Goal: Transaction & Acquisition: Purchase product/service

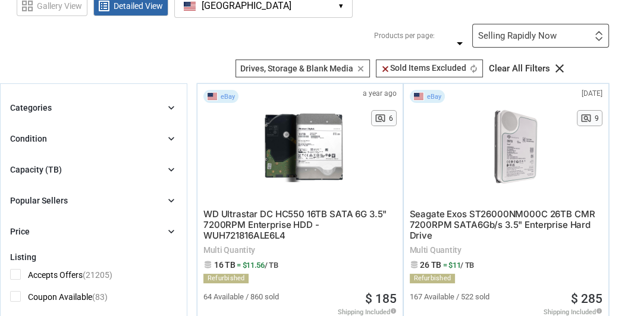
scroll to position [74, 0]
click at [171, 137] on icon "chevron_right" at bounding box center [171, 138] width 12 height 12
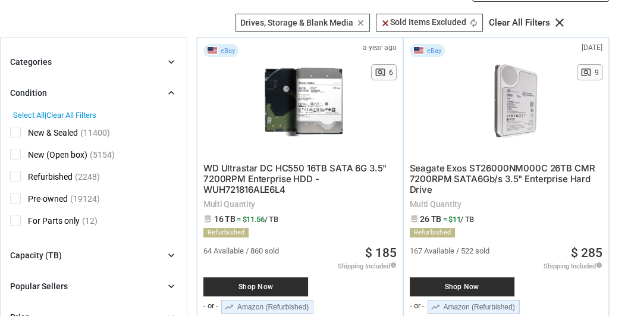
scroll to position [122, 0]
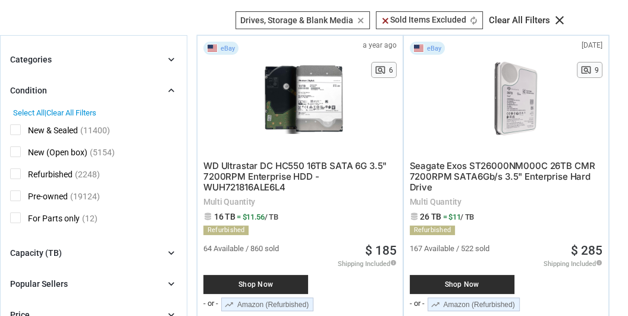
click at [15, 149] on span "New (Open box)" at bounding box center [48, 153] width 77 height 15
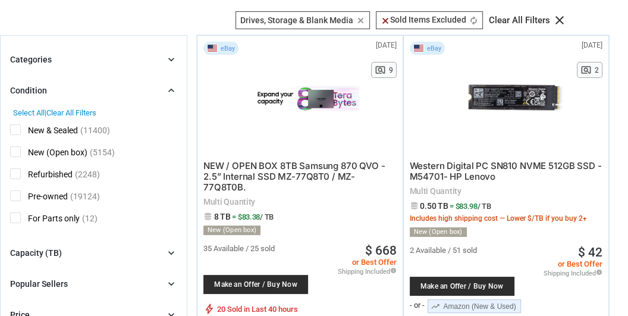
click at [15, 172] on span "Refurbished" at bounding box center [41, 175] width 62 height 15
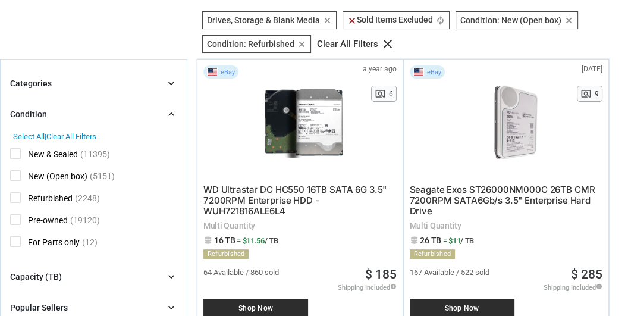
click at [14, 217] on span "Pre-owned" at bounding box center [39, 221] width 58 height 15
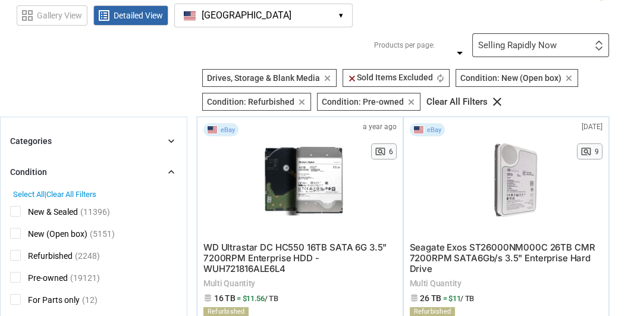
scroll to position [37, 0]
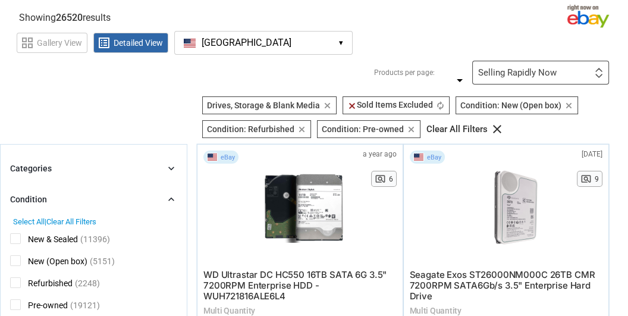
click at [603, 70] on div "Selling Rapidly Now First or Last Chance to Buy Recently Listed Selling Rapidly…" at bounding box center [540, 73] width 137 height 24
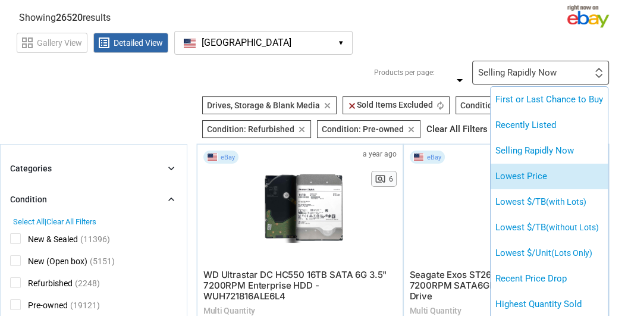
click at [554, 164] on li "Lowest Price" at bounding box center [549, 177] width 117 height 26
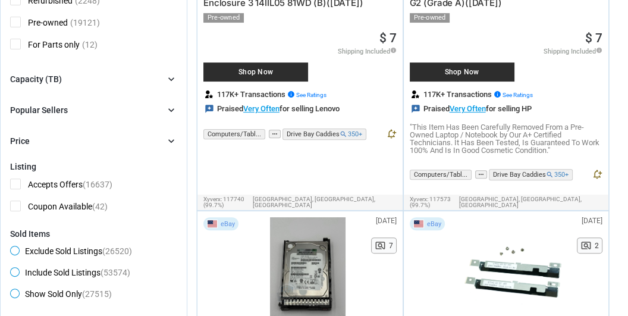
scroll to position [327, 0]
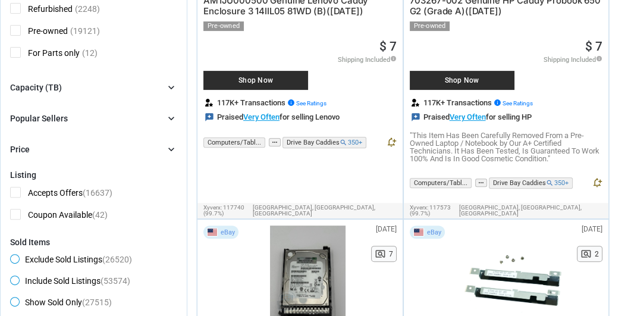
click at [169, 84] on icon "chevron_right" at bounding box center [171, 87] width 12 height 12
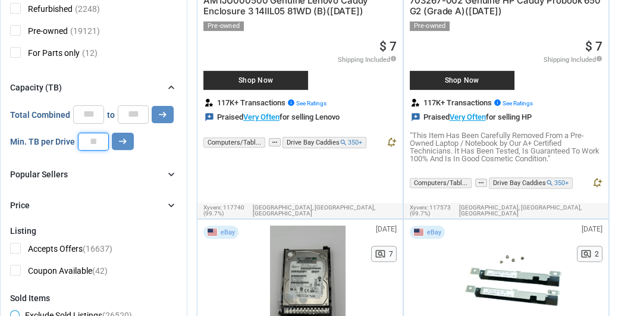
click at [96, 139] on input "number" at bounding box center [93, 142] width 31 height 18
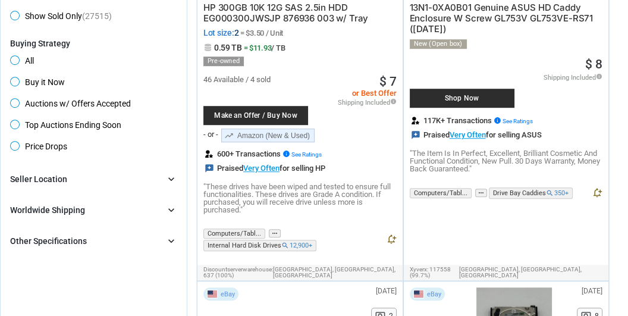
scroll to position [669, 0]
type input "*"
click at [14, 77] on span "Buy it Now" at bounding box center [37, 84] width 55 height 14
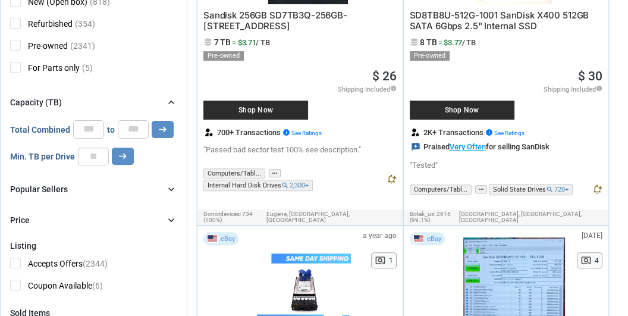
scroll to position [326, 0]
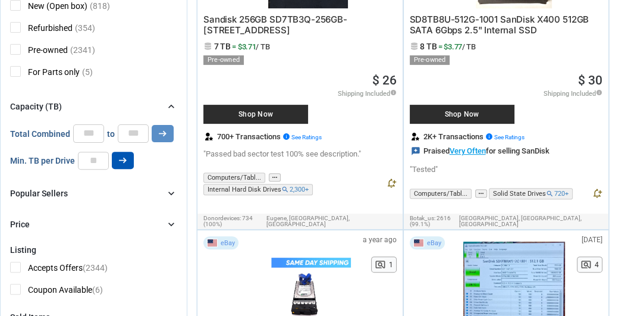
click at [120, 156] on icon "arrow_right_alt" at bounding box center [122, 160] width 11 height 11
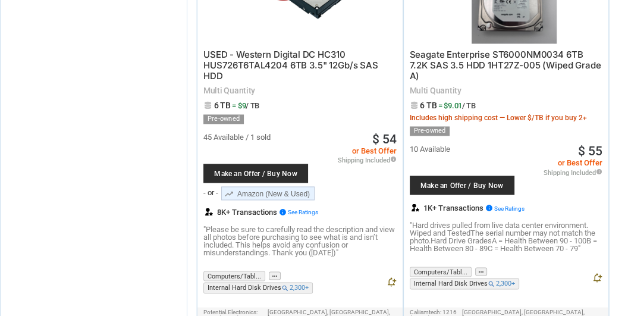
scroll to position [9231, 0]
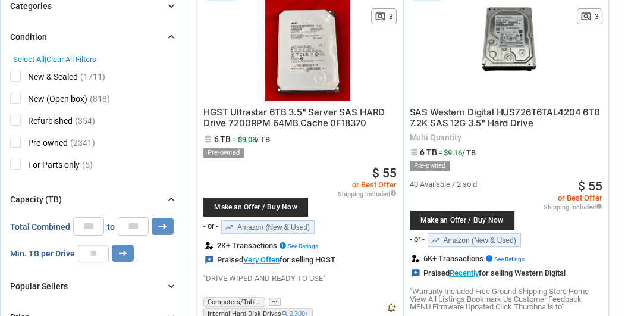
scroll to position [233, 0]
click at [99, 250] on input "*" at bounding box center [93, 253] width 31 height 18
type input "*"
click at [119, 248] on icon "arrow_right_alt" at bounding box center [122, 252] width 11 height 11
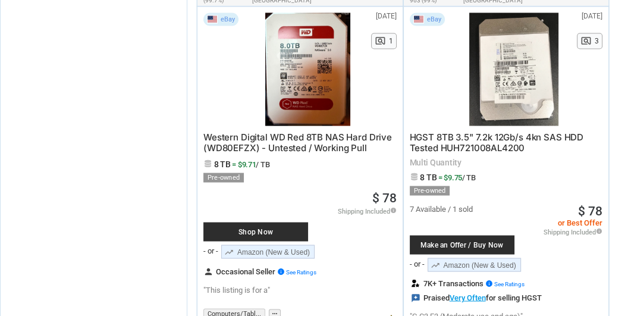
scroll to position [9430, 0]
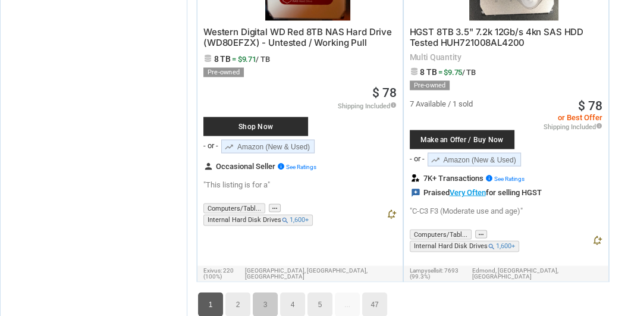
click at [271, 293] on link "3" at bounding box center [265, 305] width 25 height 24
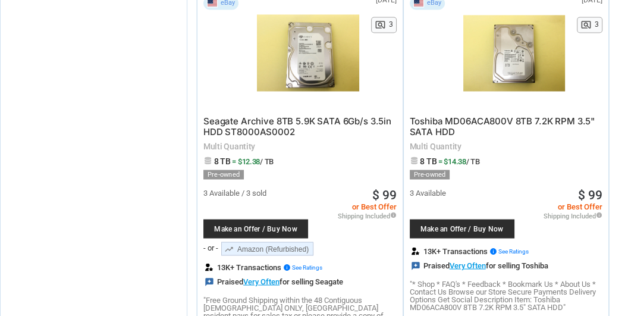
scroll to position [9299, 0]
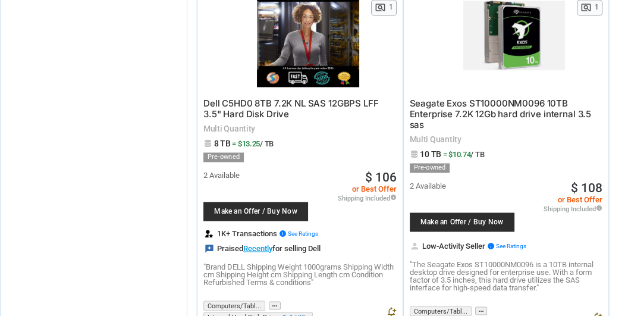
scroll to position [9169, 0]
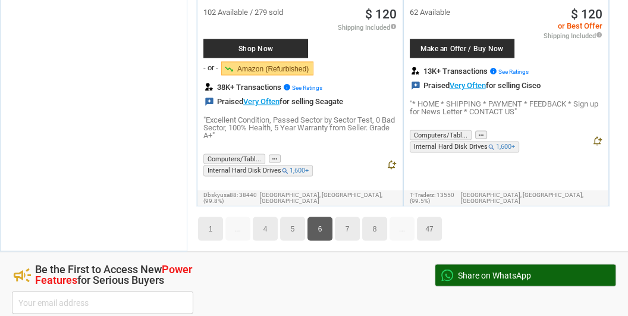
scroll to position [9356, 0]
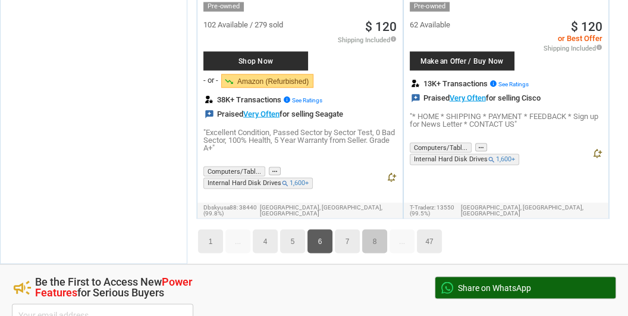
click at [375, 229] on link "8" at bounding box center [374, 241] width 25 height 24
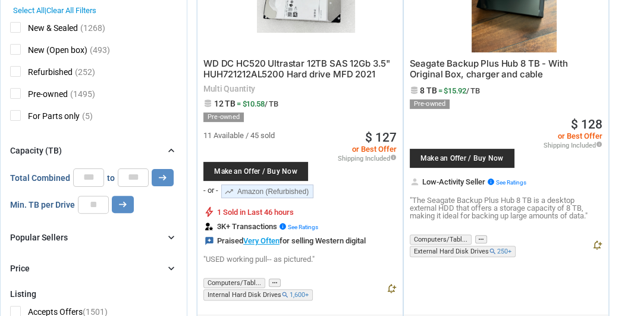
scroll to position [294, 0]
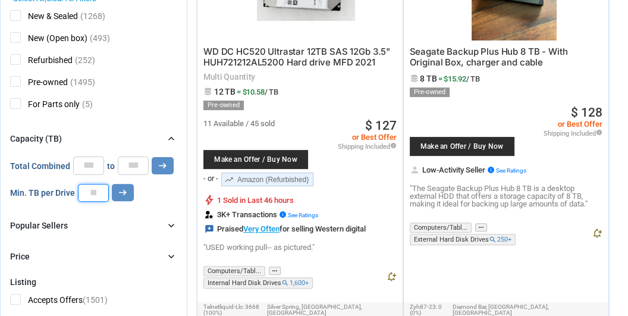
click at [101, 192] on input "*" at bounding box center [93, 193] width 31 height 18
click at [120, 192] on icon "arrow_right_alt" at bounding box center [122, 192] width 11 height 11
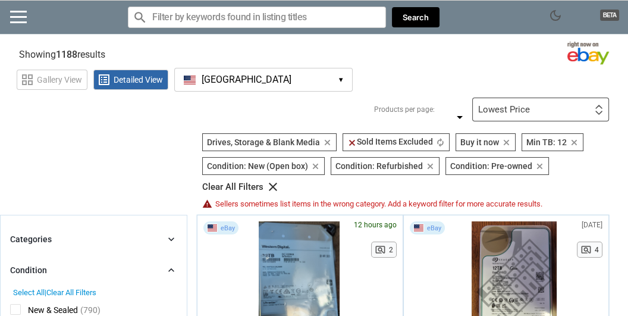
click at [595, 108] on div at bounding box center [599, 110] width 8 height 11
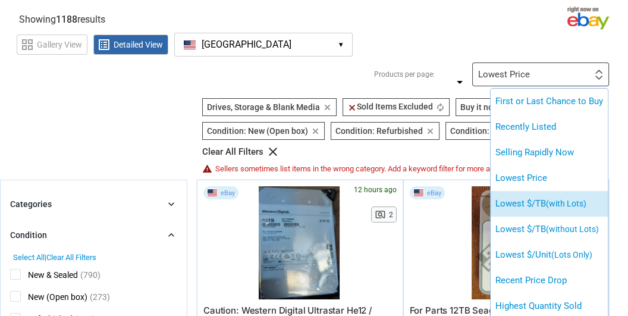
scroll to position [36, 0]
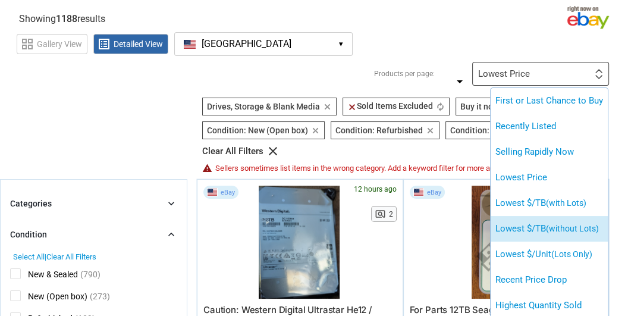
click at [547, 225] on li "Lowest $/TB (without Lots)" at bounding box center [549, 229] width 117 height 26
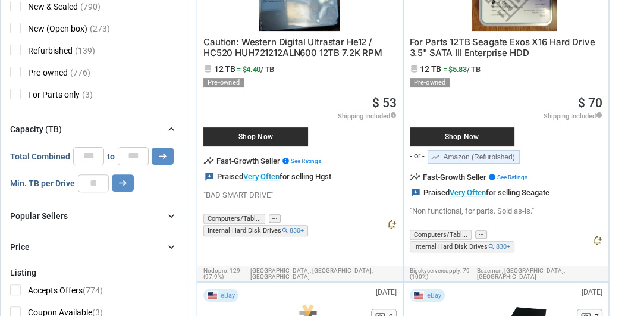
scroll to position [322, 0]
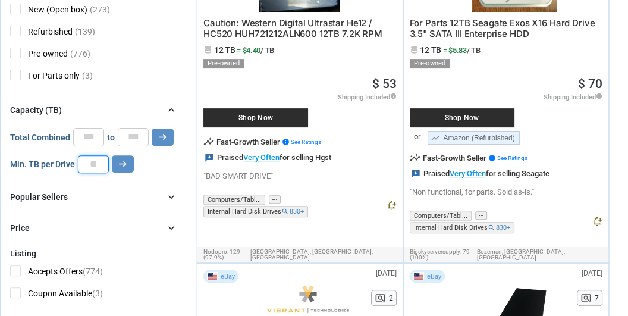
click at [101, 164] on input "**" at bounding box center [93, 164] width 31 height 18
type input "*"
click at [120, 163] on icon "arrow_right_alt" at bounding box center [122, 163] width 11 height 11
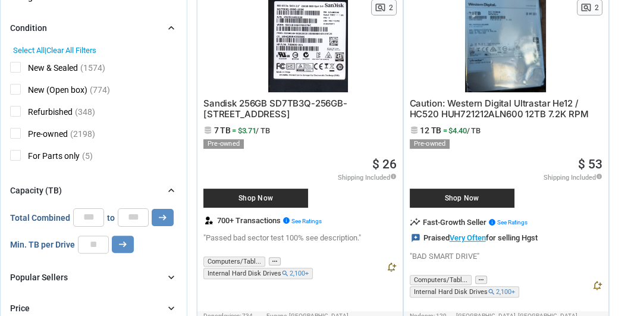
scroll to position [238, 0]
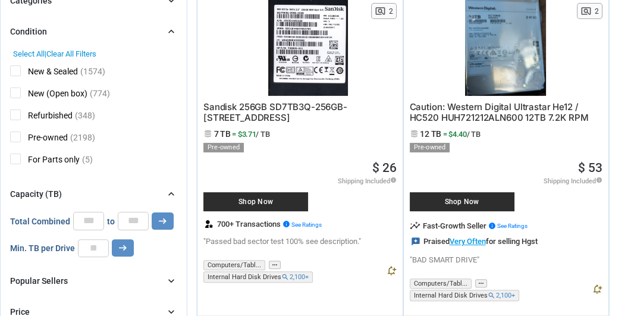
click at [13, 115] on span "Refurbished" at bounding box center [41, 116] width 62 height 15
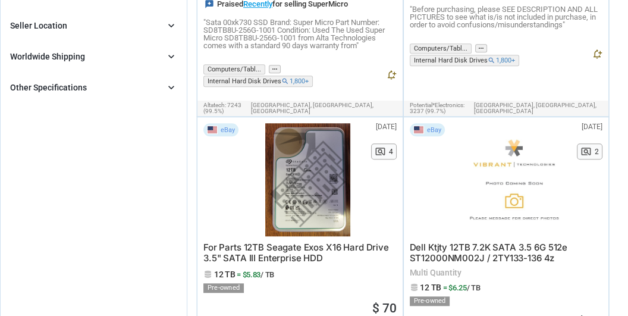
scroll to position [826, 0]
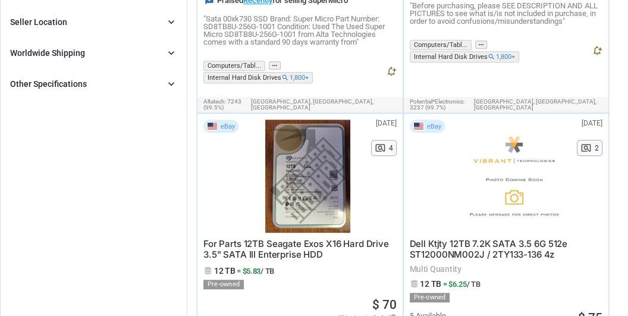
click at [171, 81] on icon "chevron_right" at bounding box center [171, 84] width 12 height 12
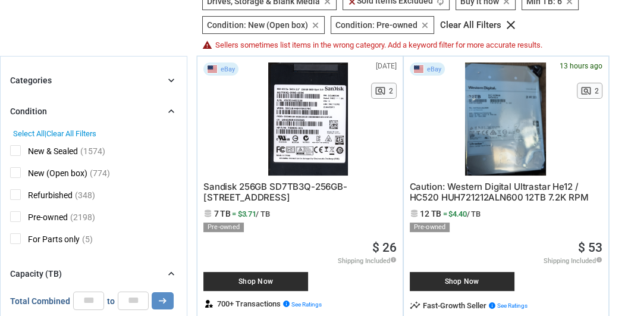
scroll to position [168, 0]
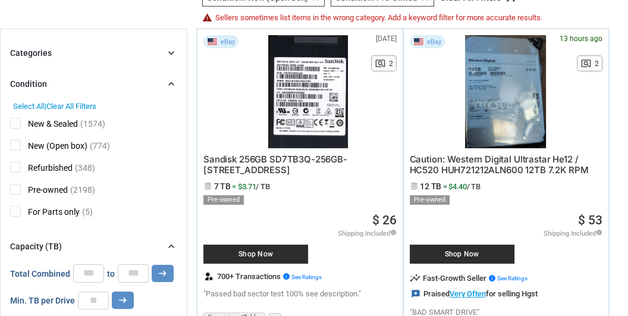
click at [172, 81] on icon "chevron_right" at bounding box center [171, 84] width 12 height 12
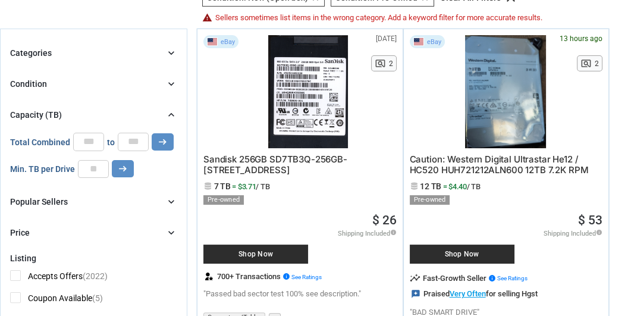
click at [172, 81] on icon "chevron_right" at bounding box center [171, 84] width 12 height 12
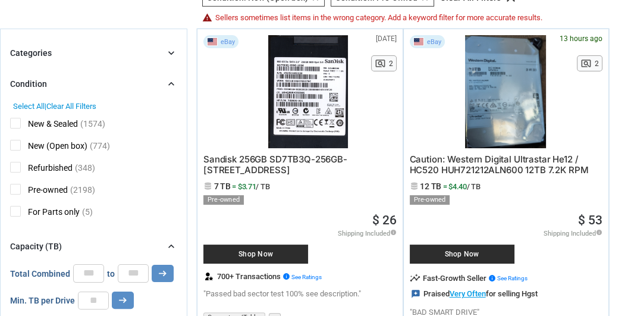
click at [167, 52] on icon "chevron_right" at bounding box center [171, 53] width 12 height 12
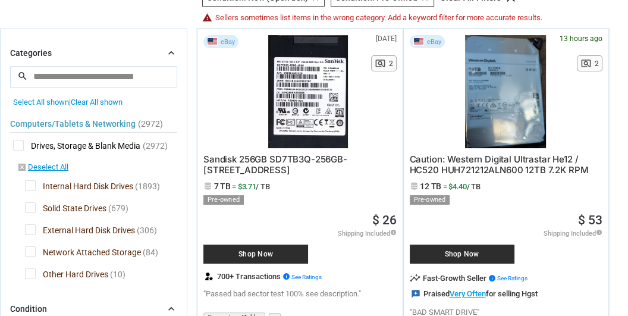
click at [30, 227] on span "External Hard Disk Drives" at bounding box center [80, 231] width 110 height 15
click at [29, 248] on span "Network Attached Storage" at bounding box center [83, 253] width 116 height 15
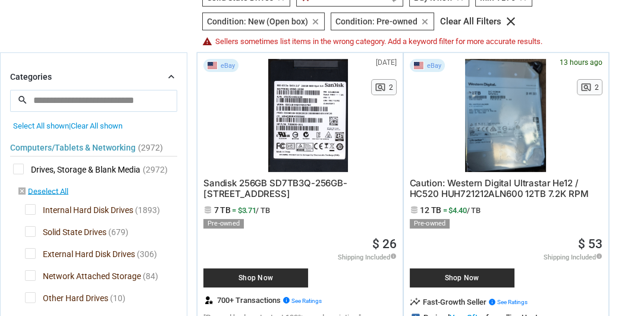
click at [29, 270] on span "Network Attached Storage" at bounding box center [83, 277] width 116 height 15
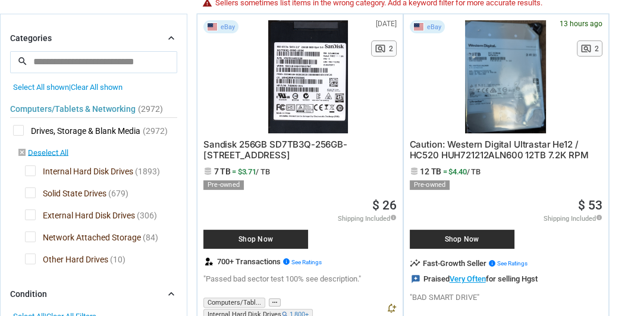
scroll to position [227, 0]
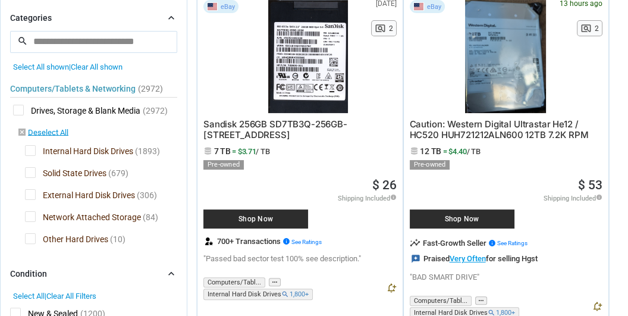
click at [30, 233] on span "Other Hard Drives" at bounding box center [66, 240] width 83 height 15
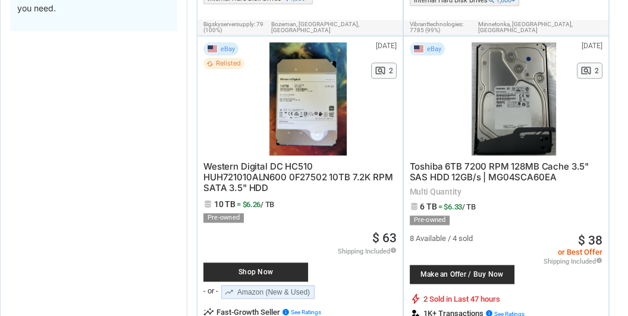
scroll to position [1275, 0]
